Goal: Communication & Community: Answer question/provide support

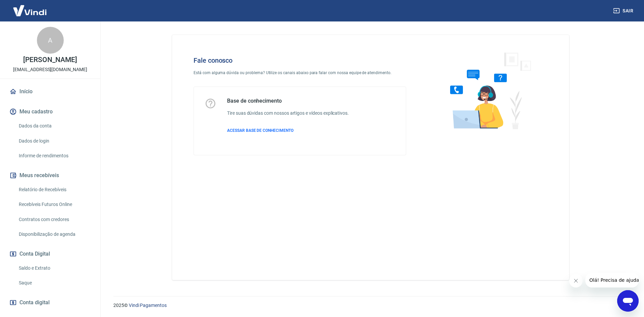
click at [624, 301] on icon "Abrir janela de mensagens" at bounding box center [628, 302] width 10 height 8
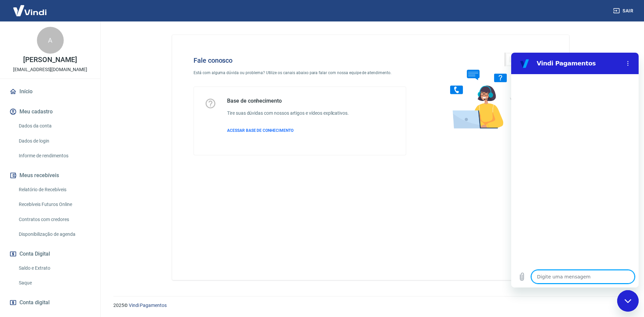
drag, startPoint x: 556, startPoint y: 271, endPoint x: 1018, endPoint y: 327, distance: 466.1
click at [556, 271] on textarea at bounding box center [582, 276] width 103 height 13
type textarea "o"
type textarea "x"
type textarea "ol"
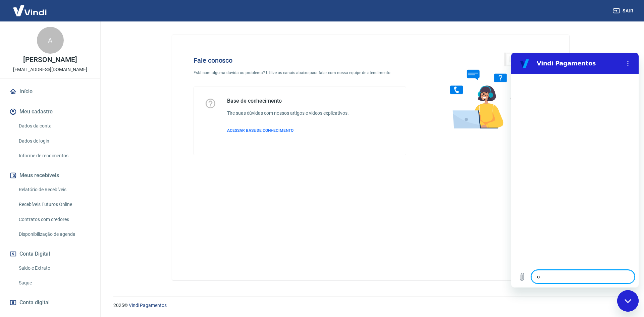
type textarea "x"
type textarea "o"
type textarea "x"
type textarea "o"
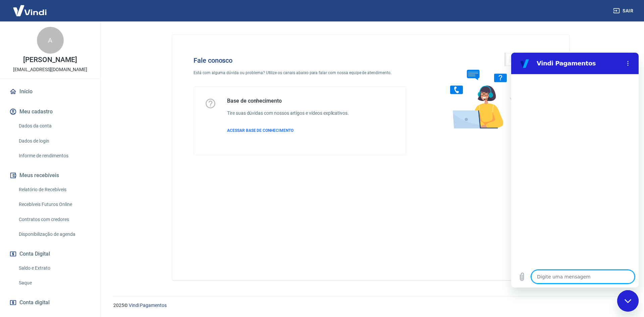
type textarea "x"
type textarea "O"
type textarea "x"
type textarea "Ol"
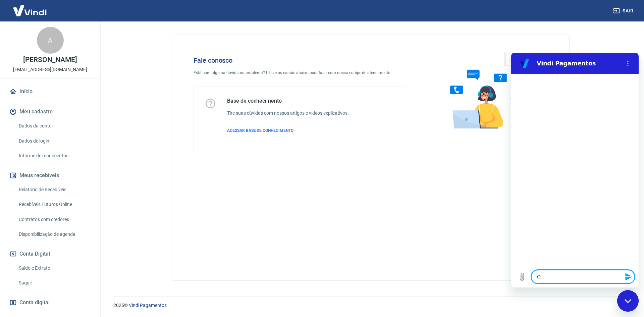
type textarea "x"
type textarea "Olá"
type textarea "x"
type textarea "Olá,"
type textarea "x"
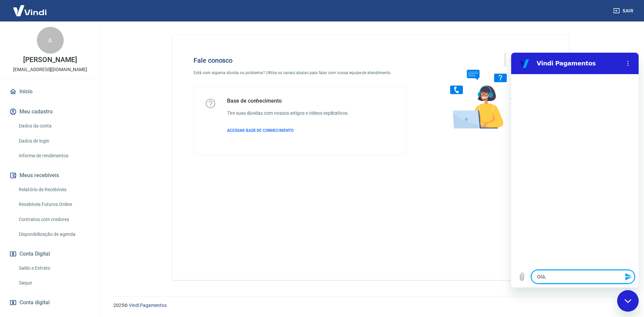
type textarea "Olá,"
type textarea "x"
type textarea "Olá, b"
type textarea "x"
type textarea "Olá, bo"
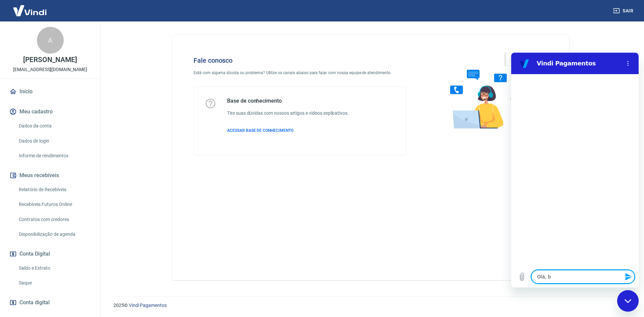
type textarea "x"
type textarea "Olá, boa"
type textarea "x"
type textarea "Olá, boa"
type textarea "x"
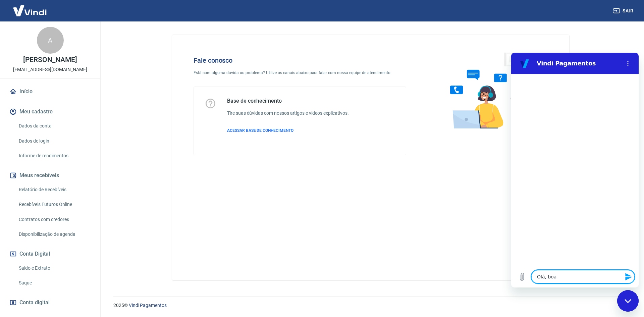
type textarea "Olá, boa t"
type textarea "x"
type textarea "Olá, boa ta"
type textarea "x"
type textarea "Olá, boa tar"
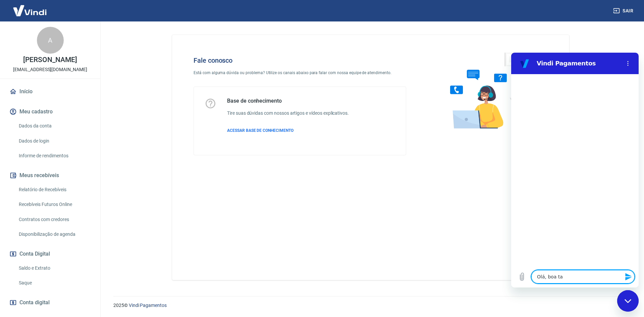
type textarea "x"
type textarea "Olá, boa tard"
type textarea "x"
type textarea "Olá, boa tarde"
type textarea "x"
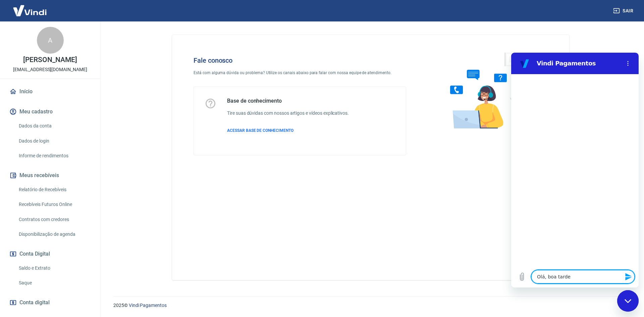
type textarea "Olá, boa tarde!"
type textarea "x"
type textarea "S"
type textarea "x"
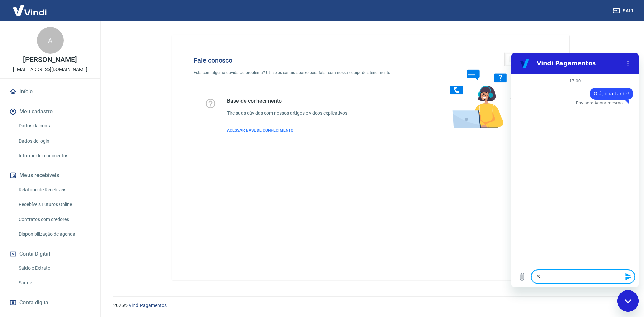
type textarea "So"
type textarea "x"
type textarea "Sou"
type textarea "x"
type textarea "Sou"
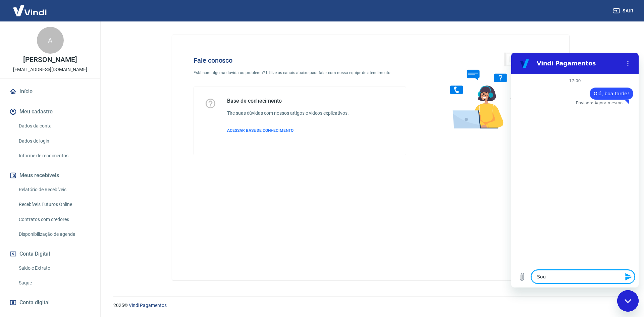
type textarea "x"
type textarea "Sou a"
type textarea "x"
type textarea "Sou a"
type textarea "x"
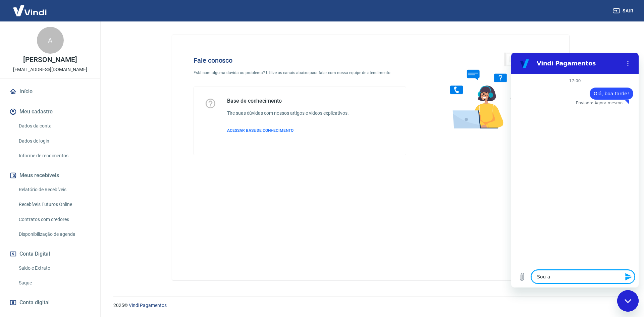
type textarea "Sou a S"
type textarea "x"
type textarea "Sou a SA"
type textarea "x"
type textarea "Sou a SAB"
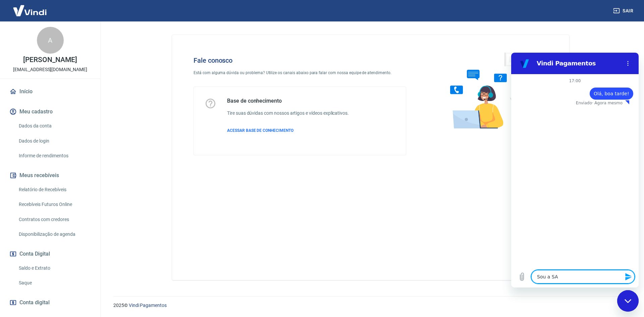
type textarea "x"
type textarea "Sou a SABR"
type textarea "x"
type textarea "Sou a SABRI"
type textarea "x"
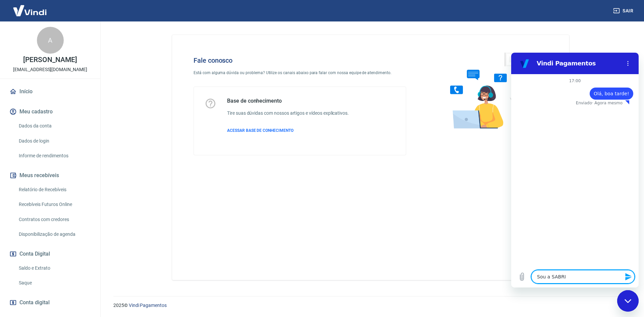
type textarea "Sou a SABRIN"
type textarea "x"
type textarea "Sou a [PERSON_NAME]"
type textarea "x"
type textarea "Sou a SABRINAD"
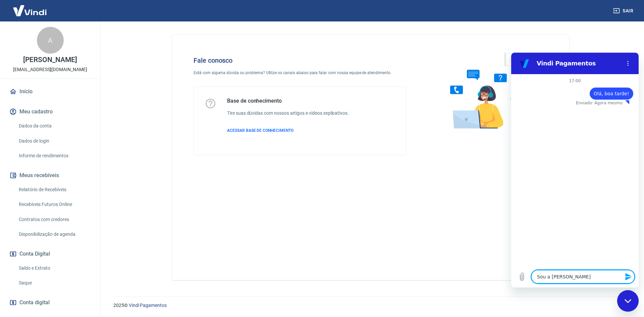
type textarea "x"
type textarea "Sou a [PERSON_NAME]"
type textarea "x"
type textarea "Sou a SABRIN"
type textarea "x"
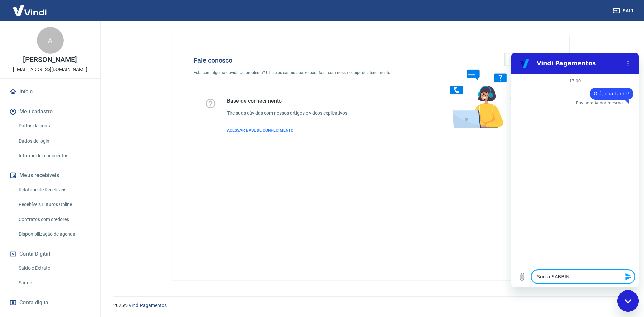
type textarea "Sou a SABRI"
type textarea "x"
type textarea "Sou a SABR"
type textarea "x"
type textarea "Sou a SAB"
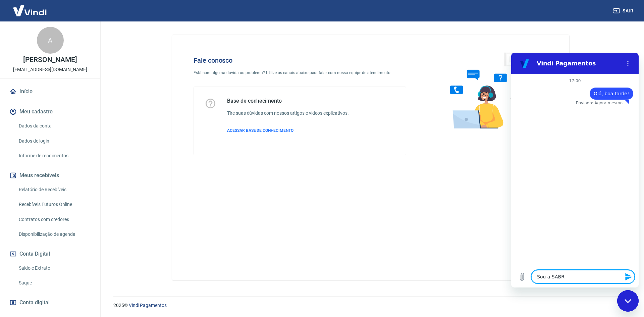
type textarea "x"
type textarea "Sou a SA"
type textarea "x"
type textarea "Sou a S"
type textarea "x"
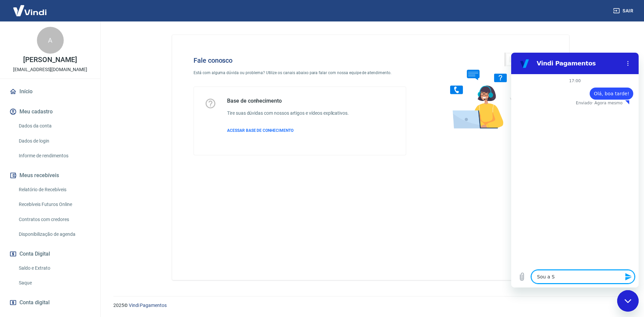
type textarea "Sou a Sa"
type textarea "x"
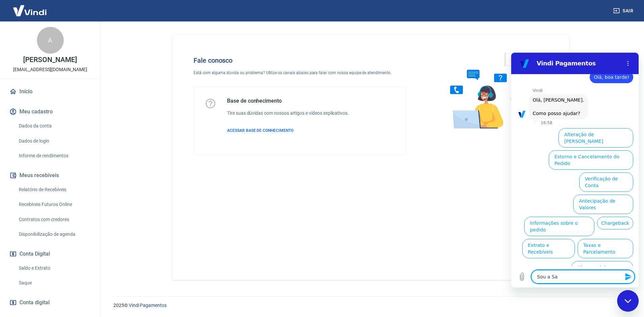
scroll to position [16, 0]
type textarea "Sou a Sab"
type textarea "x"
type textarea "Sou a Sabr"
type textarea "x"
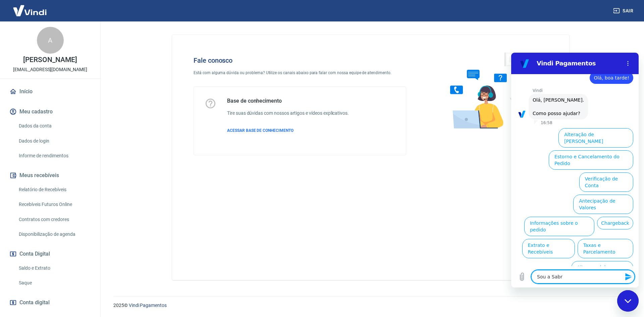
type textarea "Sou a Sabri"
type textarea "x"
type textarea "Sou a Sabrin"
type textarea "x"
type textarea "Sou a [PERSON_NAME]"
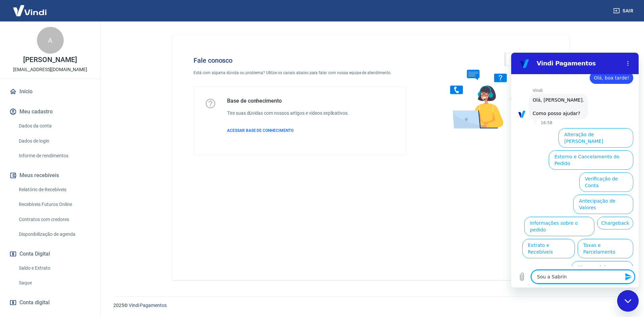
type textarea "x"
type textarea "Sou a [PERSON_NAME]"
type textarea "x"
type textarea "Sou a Sabrina d"
type textarea "x"
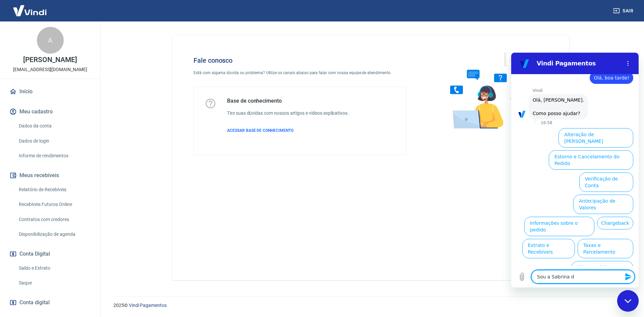
type textarea "Sou a [PERSON_NAME] da"
type textarea "x"
type textarea "Sou a [PERSON_NAME] da"
type textarea "x"
type textarea "Sou a [PERSON_NAME] da P"
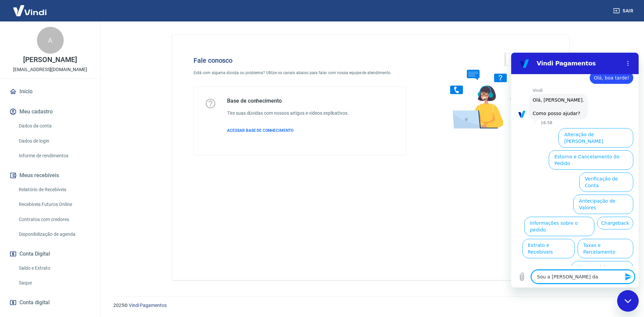
type textarea "x"
type textarea "Sou a [PERSON_NAME] da PD"
type textarea "x"
type textarea "Sou a [PERSON_NAME] da PD"
click at [572, 268] on div "Digite uma mensagem Sou a [PERSON_NAME] da PD x" at bounding box center [574, 276] width 127 height 21
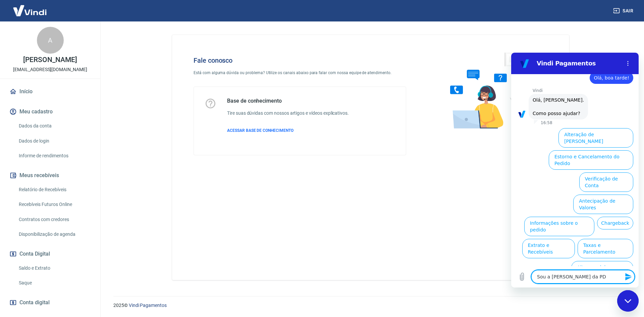
click at [570, 274] on textarea "Sou a [PERSON_NAME] da PD" at bounding box center [582, 276] width 103 height 13
type textarea "x"
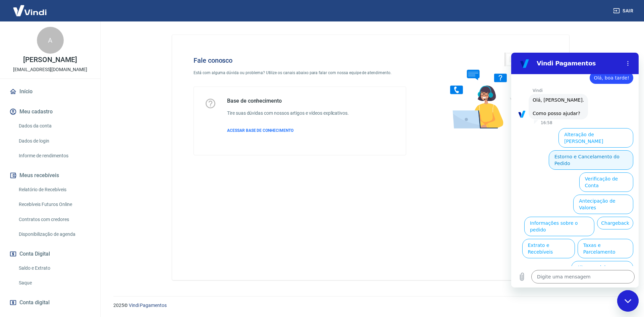
click at [559, 153] on button "Estorno e Cancelamento do Pedido" at bounding box center [590, 159] width 84 height 19
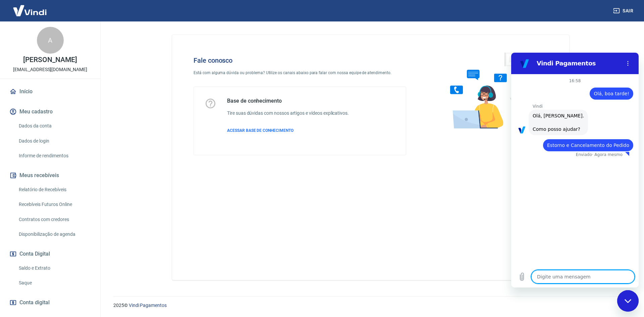
type textarea "x"
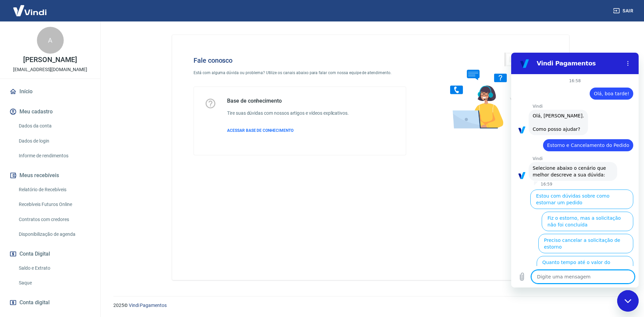
scroll to position [41, 0]
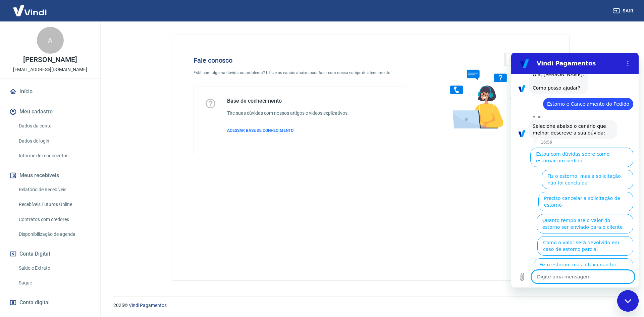
type textarea "o"
type textarea "x"
type textarea "ou"
type textarea "x"
type textarea "out"
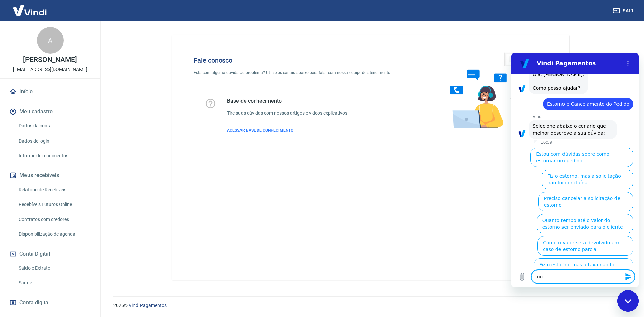
type textarea "x"
type textarea "outr"
type textarea "x"
type textarea "outro"
type textarea "x"
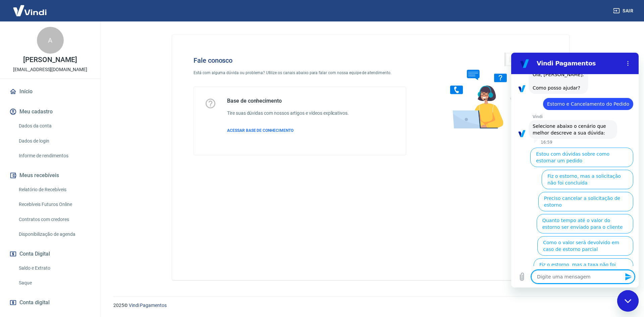
scroll to position [0, 0]
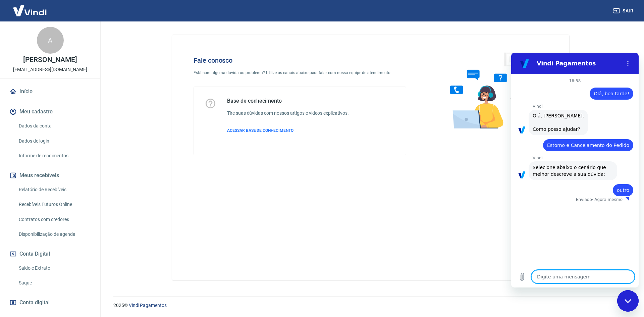
type textarea "x"
click at [564, 278] on textarea at bounding box center [582, 276] width 103 height 13
type textarea "f"
type textarea "x"
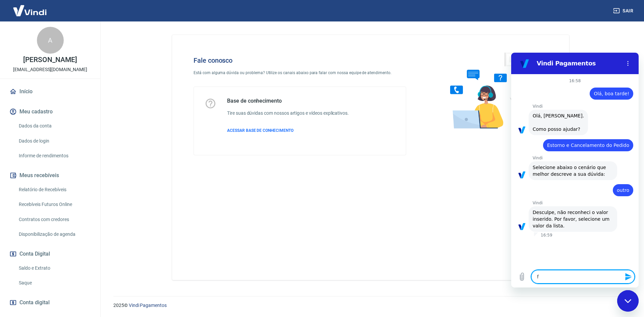
type textarea "fa"
type textarea "x"
type textarea "fal"
type textarea "x"
type textarea "fala"
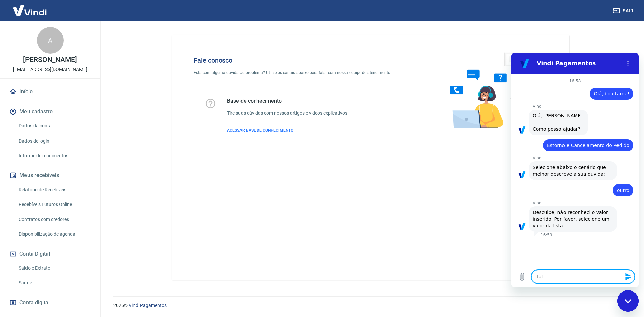
type textarea "x"
type textarea "falar"
type textarea "x"
type textarea "falar"
type textarea "x"
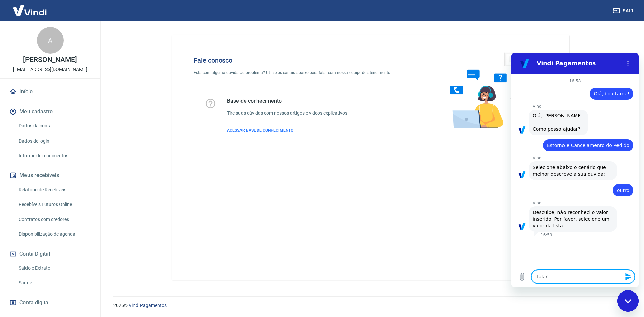
type textarea "falar c"
type textarea "x"
type textarea "falar co"
type textarea "x"
type textarea "falar com"
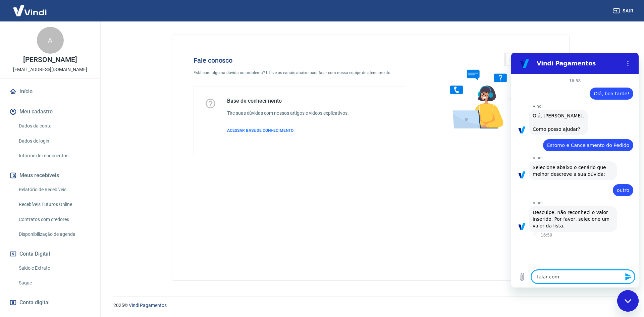
type textarea "x"
type textarea "falar com"
type textarea "x"
type textarea "falar com a"
type textarea "x"
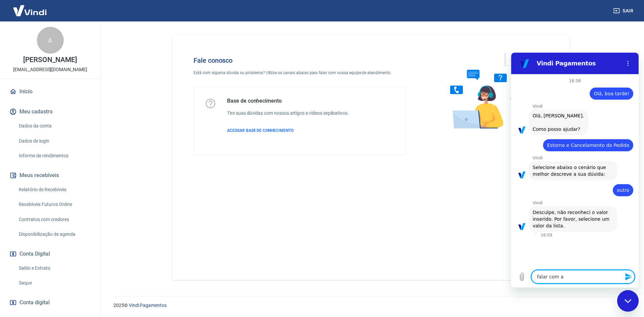
type textarea "falar com at"
type textarea "x"
type textarea "falar com ate"
type textarea "x"
type textarea "falar com [GEOGRAPHIC_DATA]"
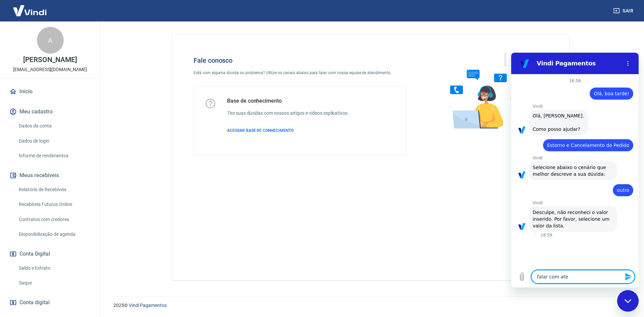
type textarea "x"
type textarea "falar com atend"
type textarea "x"
type textarea "falar com atende"
type textarea "x"
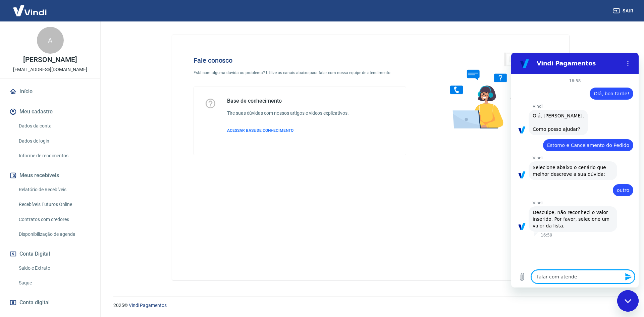
type textarea "falar com atenden"
type textarea "x"
type textarea "falar com atendent"
type textarea "x"
type textarea "falar com atendente"
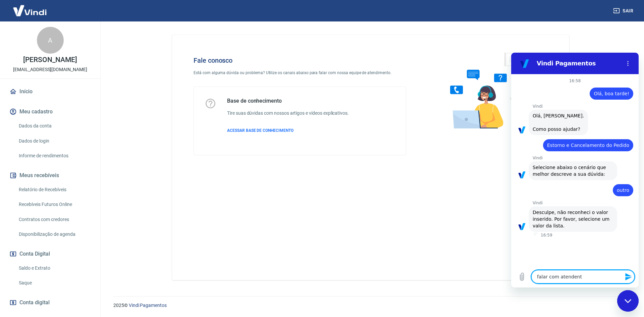
type textarea "x"
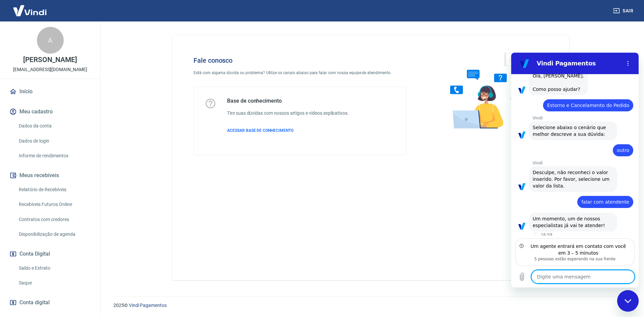
scroll to position [43, 0]
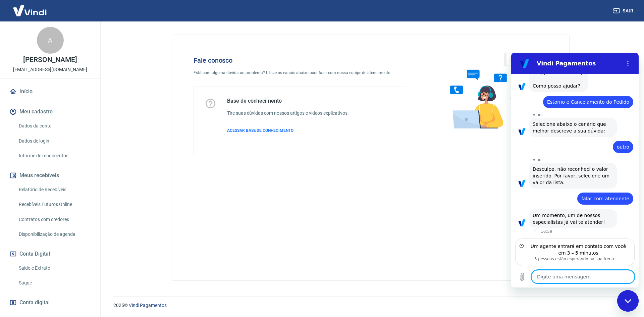
type textarea "O"
type textarea "x"
type textarea "Ol"
type textarea "x"
type textarea "Olá"
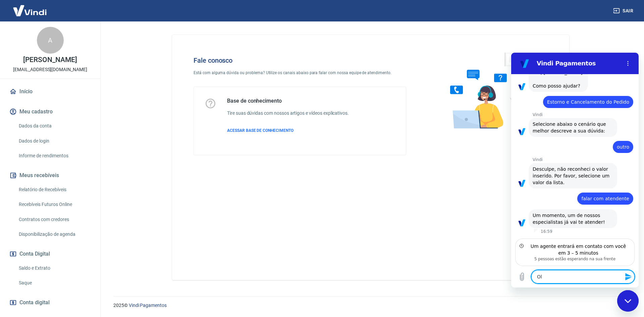
type textarea "x"
type textarea "Olá,"
type textarea "x"
type textarea "Olá,"
type textarea "x"
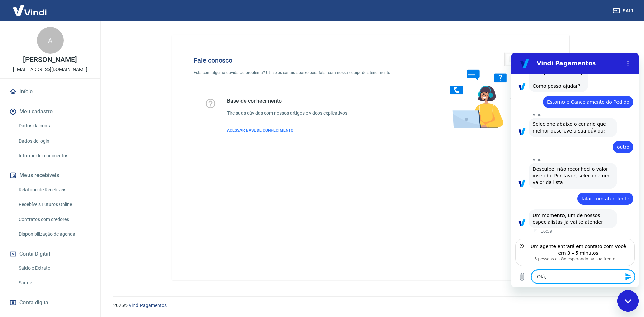
type textarea "Olá, b"
type textarea "x"
type textarea "Olá, bo"
type textarea "x"
type textarea "Olá, boa"
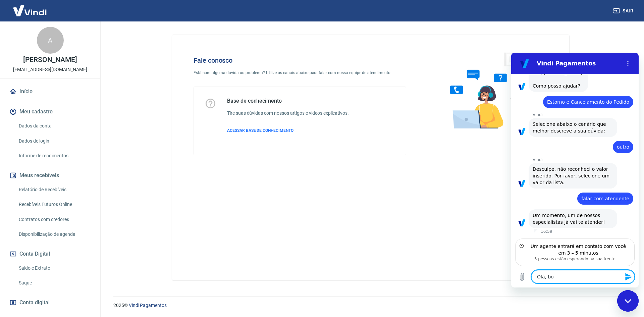
type textarea "x"
type textarea "Olá, boa"
type textarea "x"
type textarea "Olá, boa t"
type textarea "x"
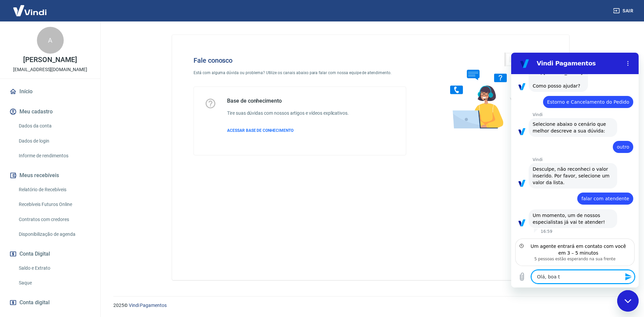
type textarea "Olá, boa ta"
type textarea "x"
type textarea "Olá, boa tar"
type textarea "x"
type textarea "Olá, boa tard"
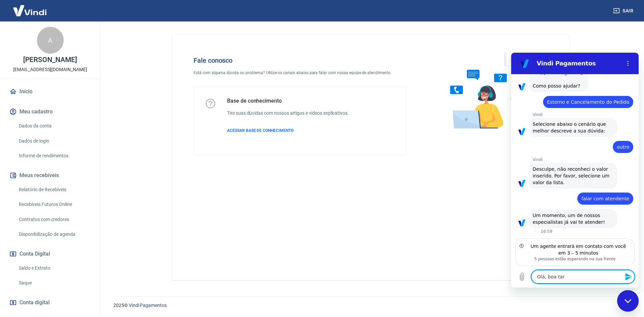
type textarea "x"
type textarea "Olá, boa tarde"
type textarea "x"
type textarea "Olá, boa tarde!"
type textarea "x"
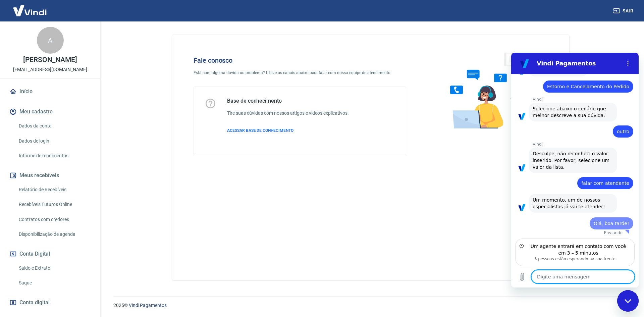
type textarea "x"
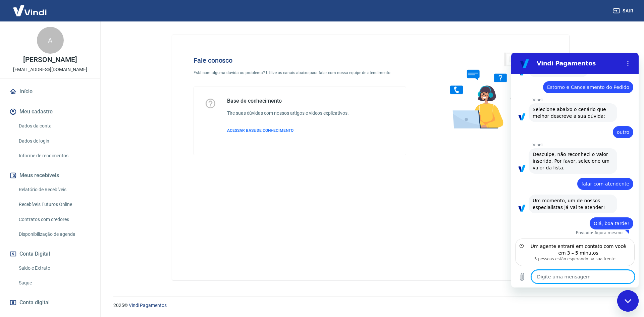
type textarea "E"
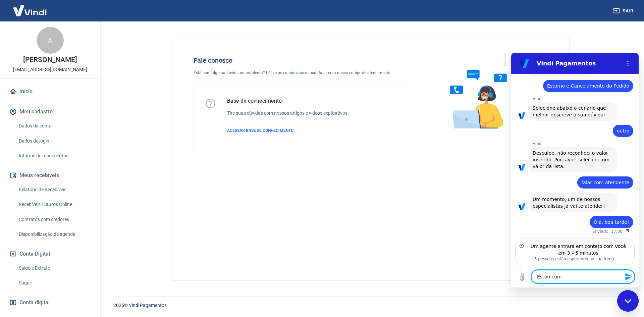
click at [573, 274] on textarea "Estou com" at bounding box center [582, 276] width 103 height 13
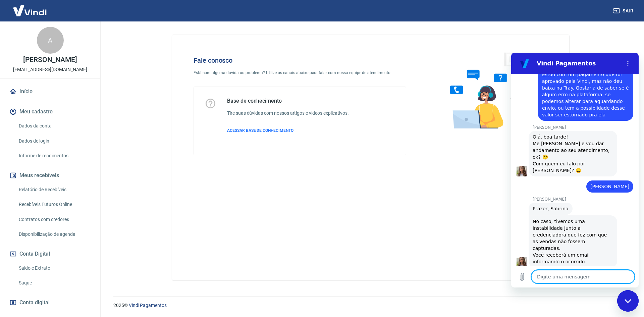
scroll to position [222, 0]
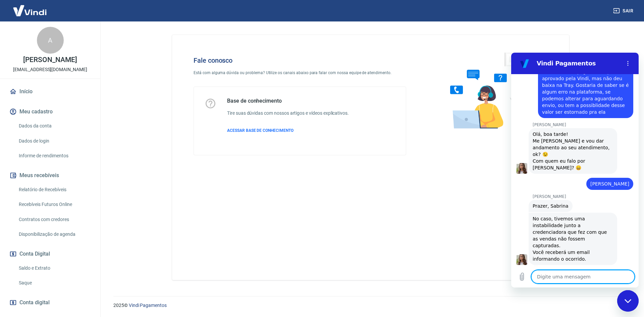
click at [565, 274] on textarea at bounding box center [582, 276] width 103 height 13
click at [596, 275] on textarea "Entendi, e essas vendas" at bounding box center [582, 276] width 103 height 13
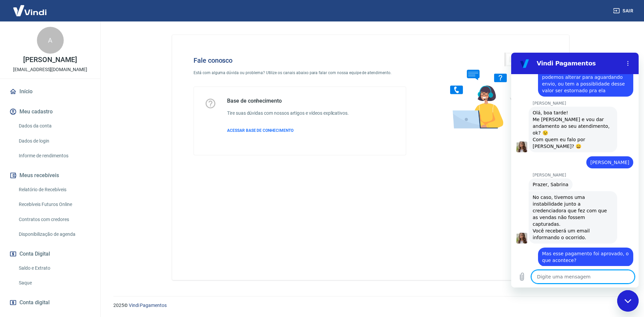
scroll to position [245, 0]
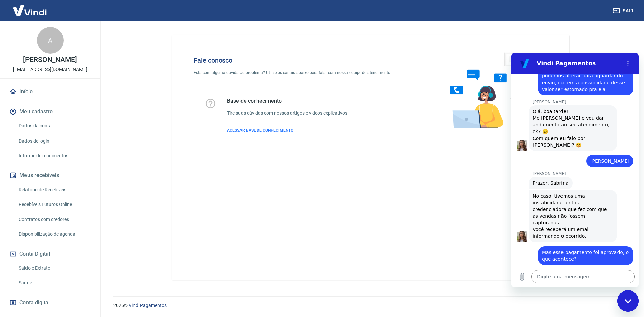
click at [559, 175] on p "[PERSON_NAME]" at bounding box center [585, 173] width 106 height 5
click at [519, 278] on icon "Carregar arquivo" at bounding box center [522, 277] width 8 height 8
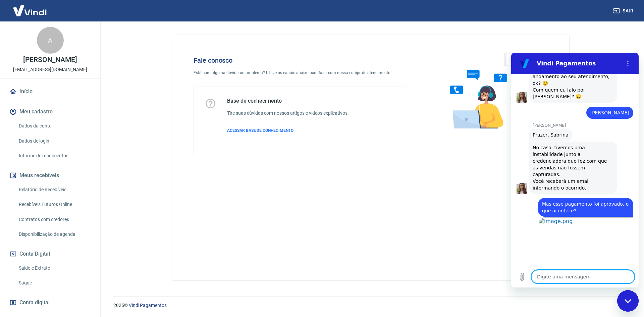
scroll to position [295, 0]
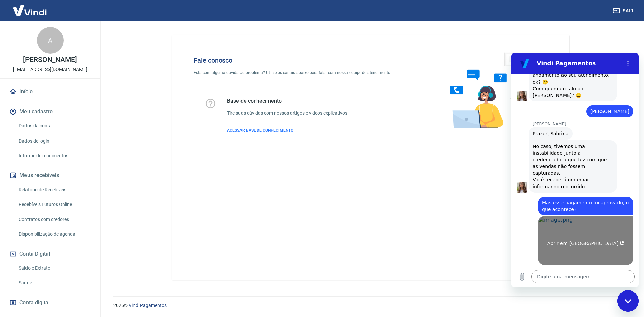
click at [577, 240] on span "Abrir em [GEOGRAPHIC_DATA]" at bounding box center [585, 242] width 77 height 5
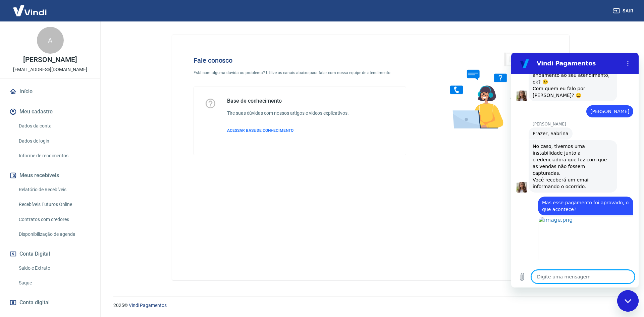
click at [545, 278] on textarea at bounding box center [582, 276] width 103 height 13
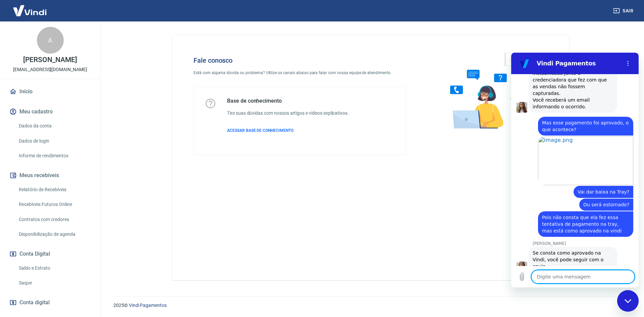
scroll to position [375, 0]
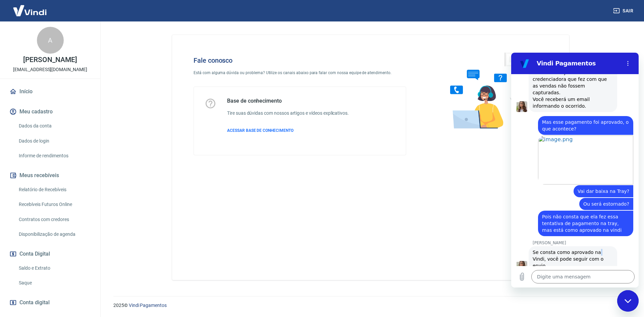
drag, startPoint x: 593, startPoint y: 245, endPoint x: 599, endPoint y: 252, distance: 9.5
click at [595, 249] on span "Se consta como aprovado na Vindi, você pode seguir com o envio" at bounding box center [572, 259] width 80 height 20
click at [570, 274] on textarea at bounding box center [582, 276] width 103 height 13
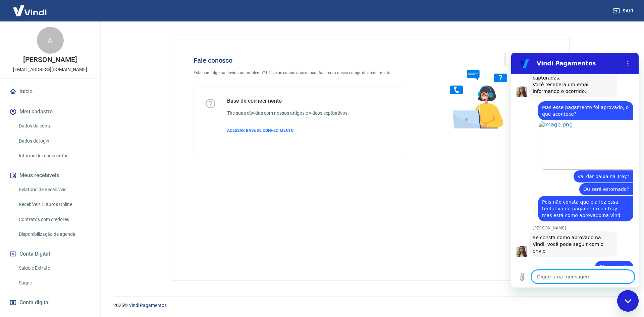
scroll to position [391, 0]
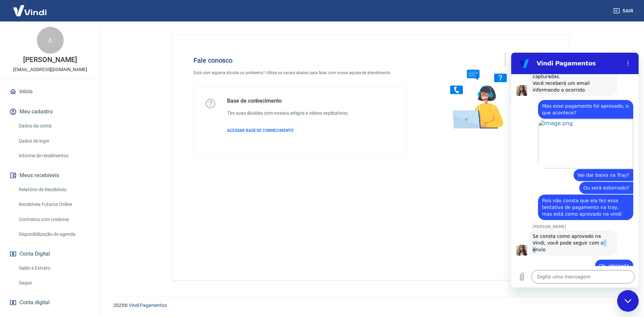
click at [585, 238] on span "Se consta como aprovado na Vindi, você pode seguir com o envio" at bounding box center [572, 243] width 80 height 20
drag, startPoint x: 590, startPoint y: 235, endPoint x: 612, endPoint y: 260, distance: 33.5
click at [590, 235] on span "Se consta como aprovado na Vindi, você pode seguir com o envio" at bounding box center [572, 243] width 80 height 20
click at [571, 257] on div "diz: Ok, obrigada" at bounding box center [572, 263] width 122 height 16
click at [571, 275] on textarea at bounding box center [582, 276] width 103 height 13
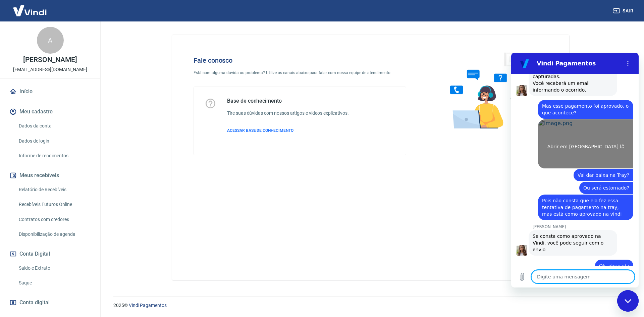
click at [589, 144] on span "Abrir em [GEOGRAPHIC_DATA]" at bounding box center [585, 146] width 77 height 5
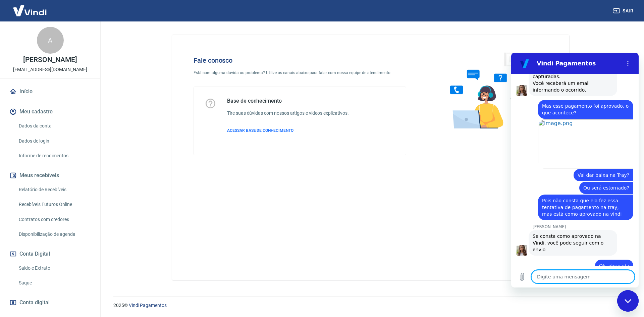
scroll to position [451, 0]
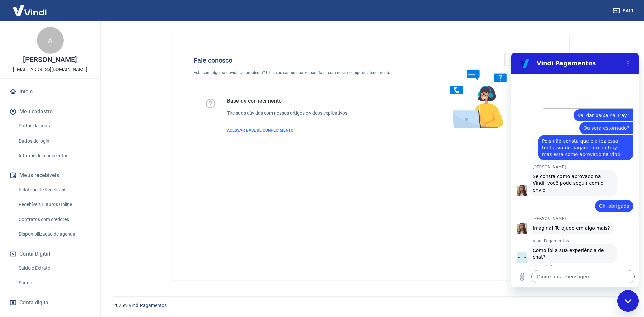
click at [586, 272] on button "Boa 👍" at bounding box center [586, 281] width 27 height 19
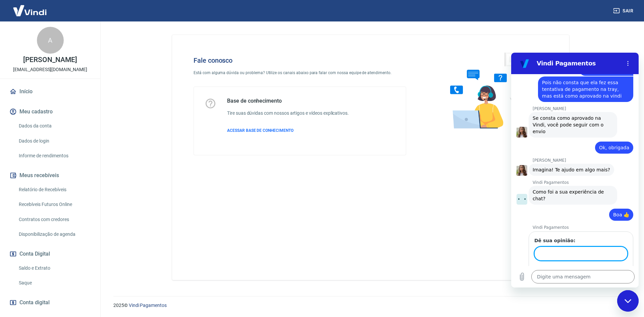
scroll to position [509, 0]
click at [607, 269] on span "Enviar" at bounding box center [614, 273] width 15 height 8
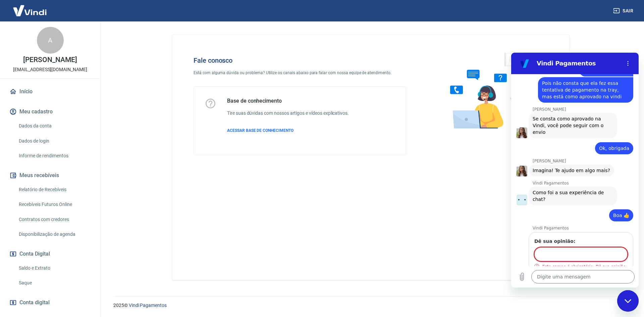
scroll to position [517, 0]
